Goal: Information Seeking & Learning: Learn about a topic

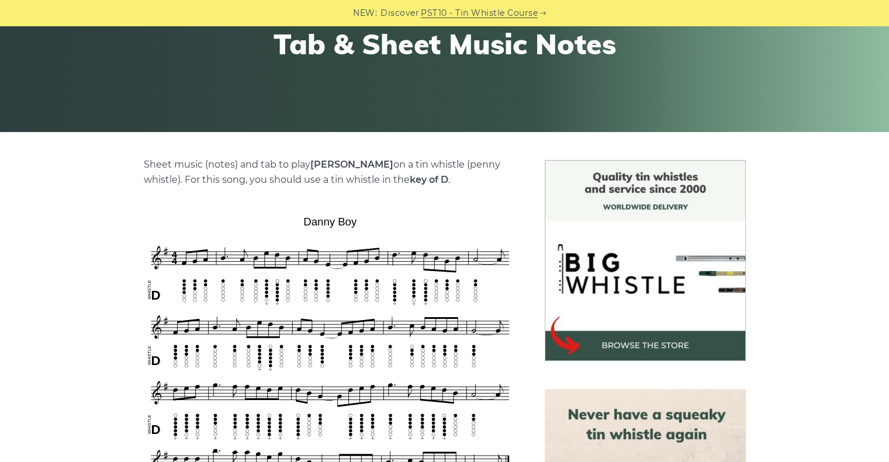
scroll to position [182, 0]
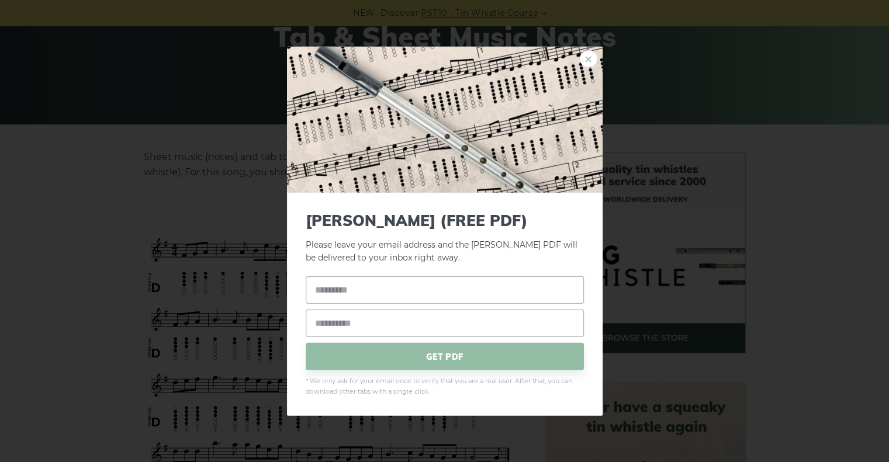
click at [585, 58] on link "×" at bounding box center [589, 59] width 18 height 18
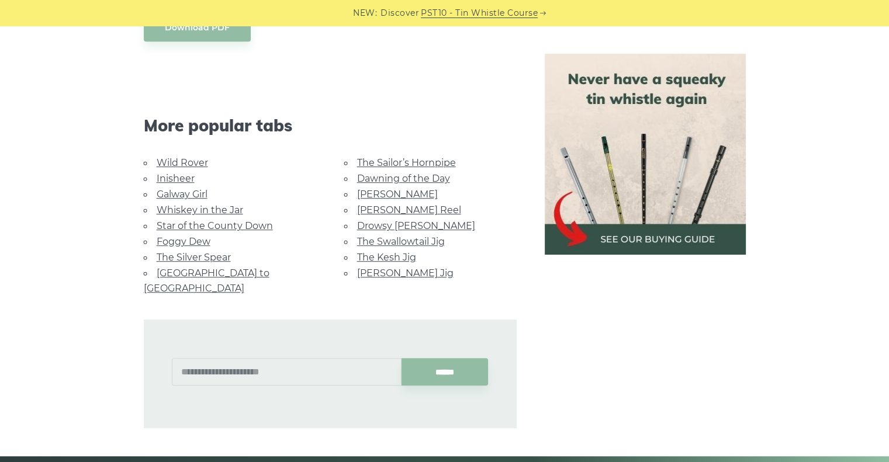
scroll to position [694, 0]
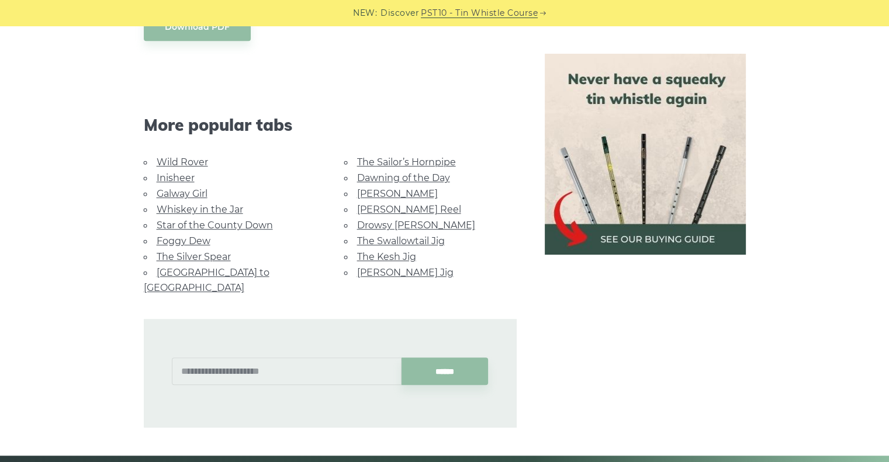
click at [181, 163] on link "Wild Rover" at bounding box center [182, 162] width 51 height 11
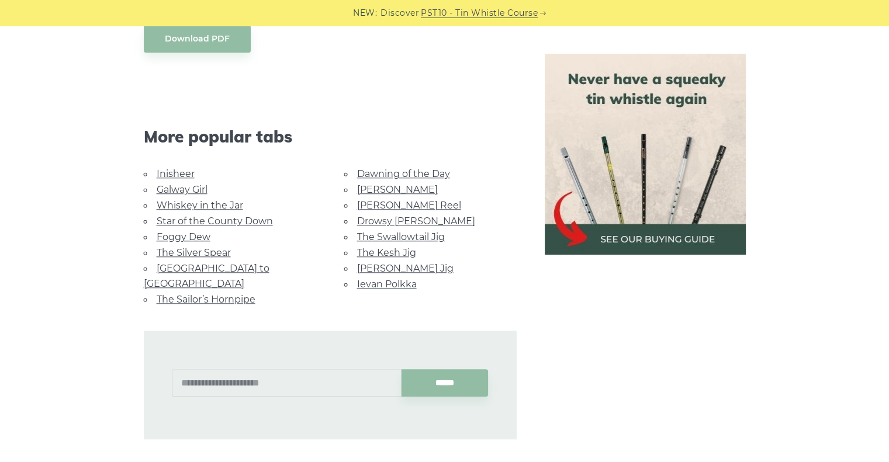
scroll to position [1080, 0]
click at [235, 267] on link "Rocky Road to Dublin" at bounding box center [207, 275] width 126 height 26
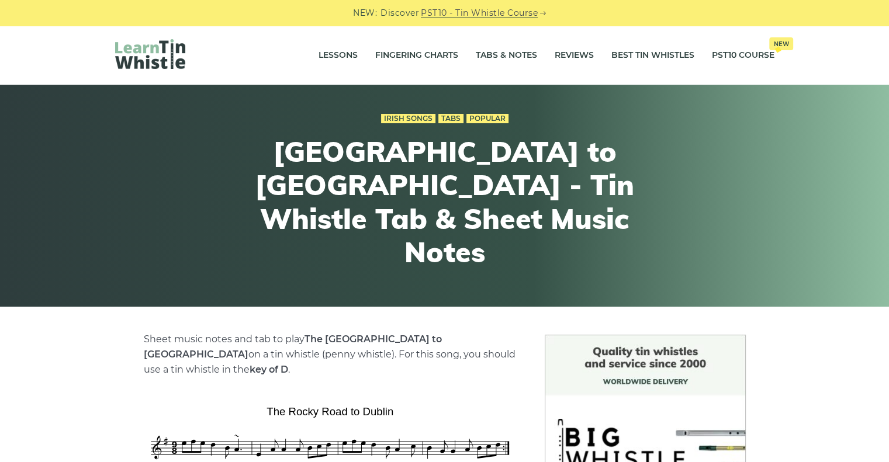
click at [168, 54] on img at bounding box center [150, 54] width 70 height 30
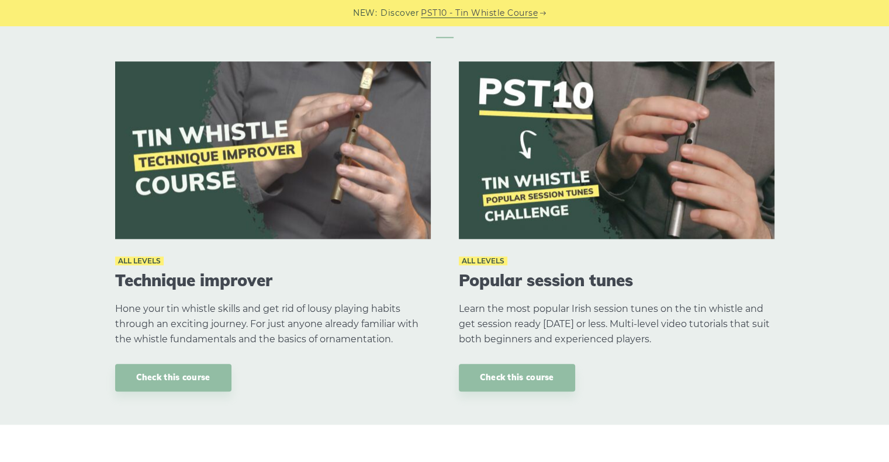
scroll to position [1290, 0]
click at [205, 368] on link "Check this course" at bounding box center [173, 376] width 116 height 27
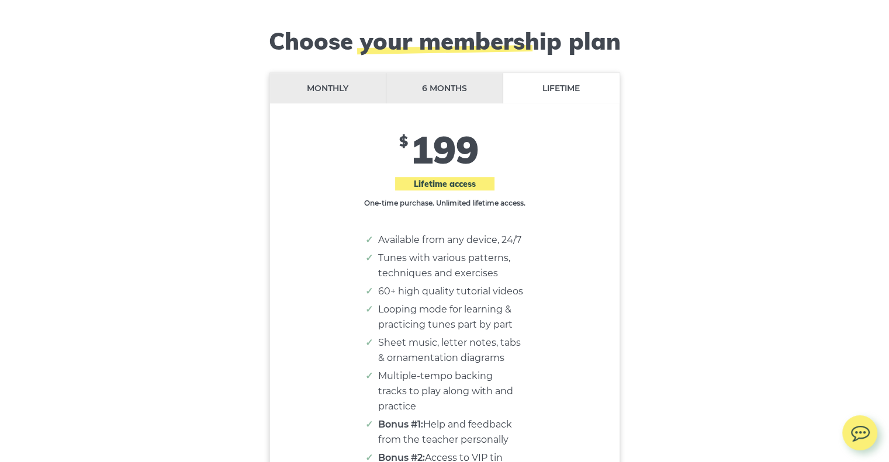
scroll to position [9445, 0]
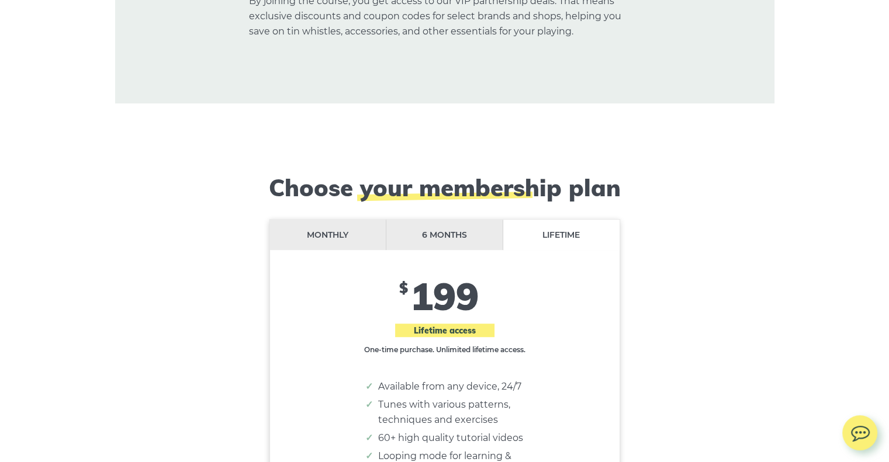
click at [353, 220] on li "Monthly" at bounding box center [328, 235] width 117 height 31
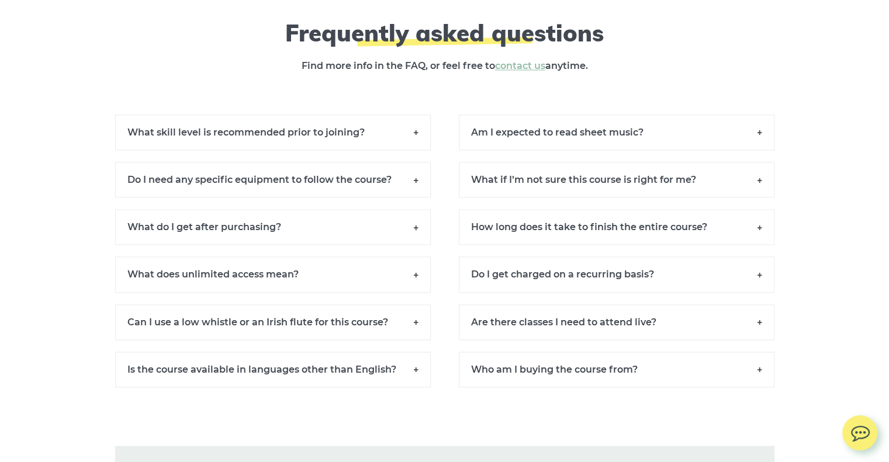
scroll to position [10649, 0]
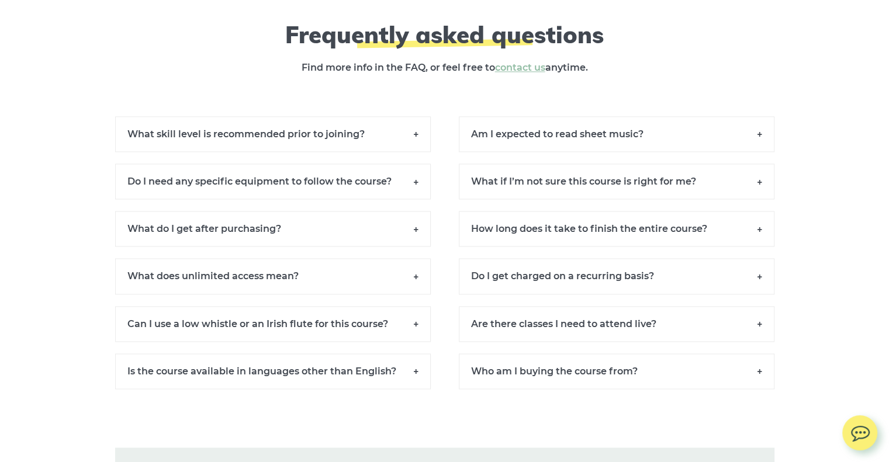
click at [308, 211] on h6 "What do I get after purchasing?" at bounding box center [273, 229] width 316 height 36
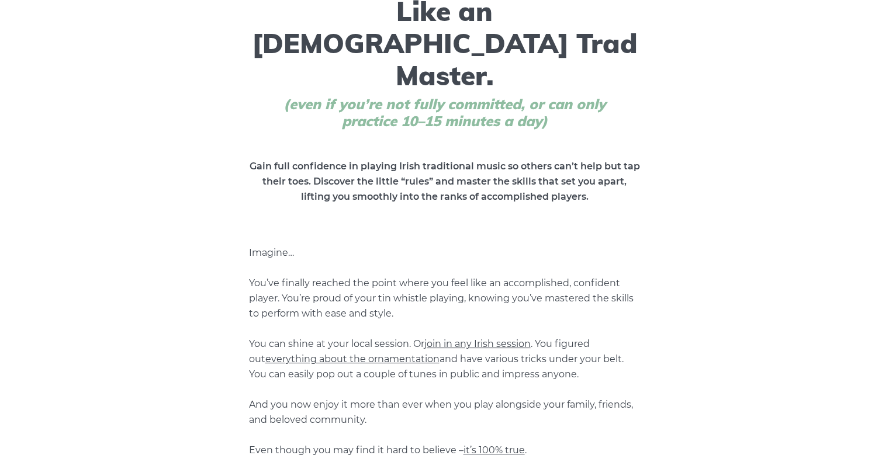
scroll to position [0, 0]
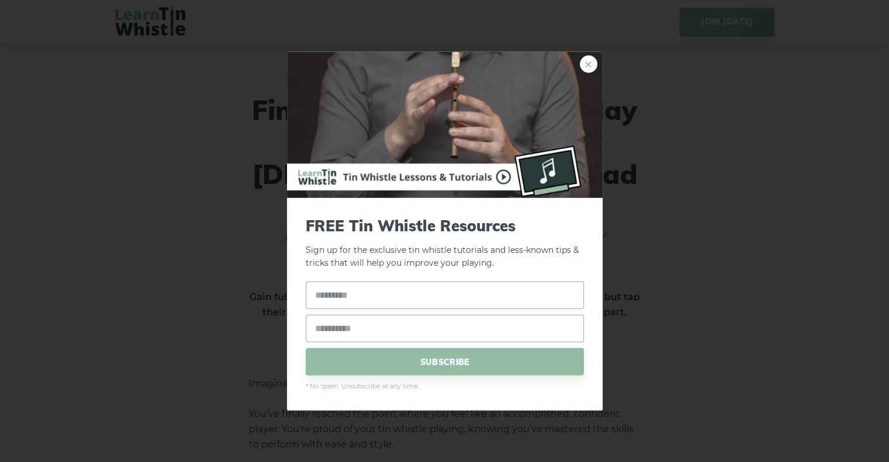
click at [587, 56] on link "×" at bounding box center [589, 64] width 18 height 18
